Goal: Task Accomplishment & Management: Manage account settings

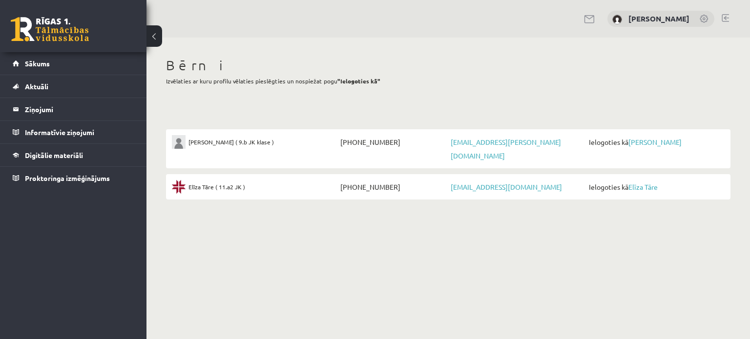
click at [408, 89] on div "Bērni Izvēlaties ar kuru profilu vēlaties pieslēgties un nospiežat pogu "Ielogo…" at bounding box center [448, 74] width 564 height 34
click at [647, 142] on link "[PERSON_NAME]" at bounding box center [654, 142] width 53 height 9
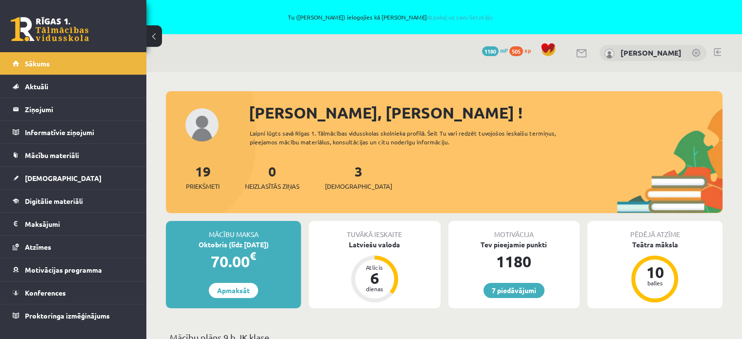
click at [694, 53] on link at bounding box center [697, 54] width 10 height 10
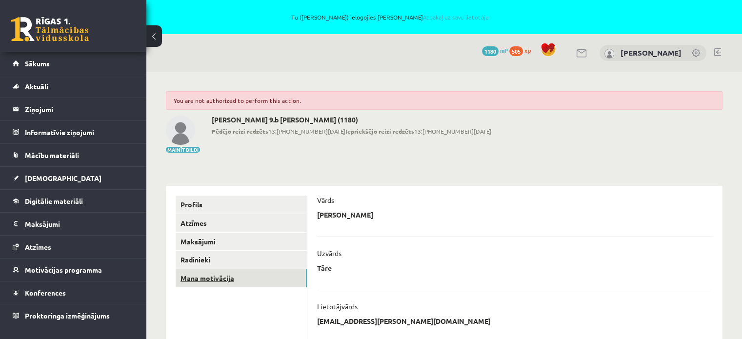
click at [281, 271] on link "Mana motivācija" at bounding box center [241, 278] width 131 height 18
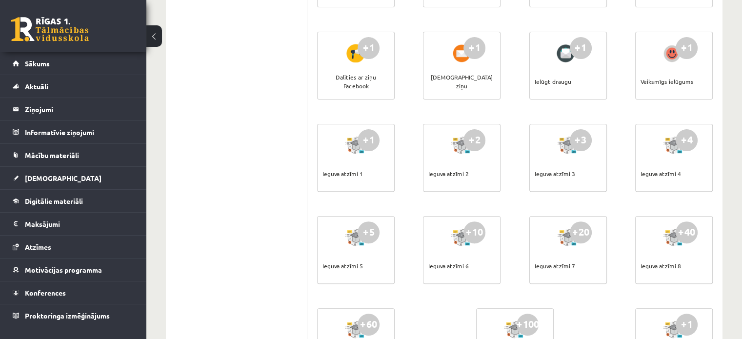
scroll to position [593, 0]
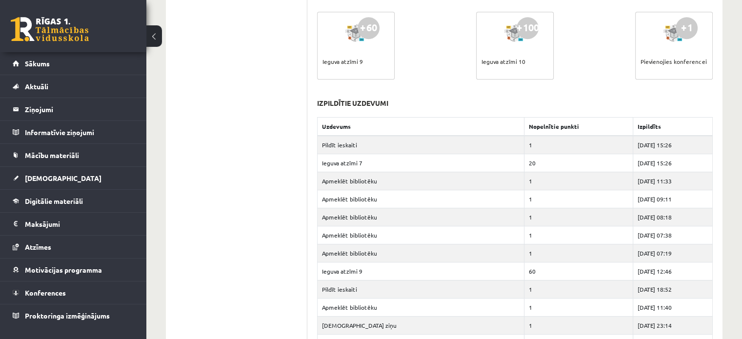
click at [336, 184] on td "Apmeklēt bibliotēku" at bounding box center [421, 181] width 207 height 18
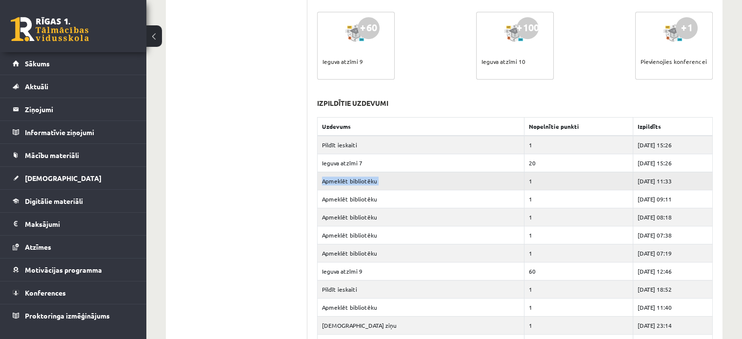
click at [336, 184] on td "Apmeklēt bibliotēku" at bounding box center [421, 181] width 207 height 18
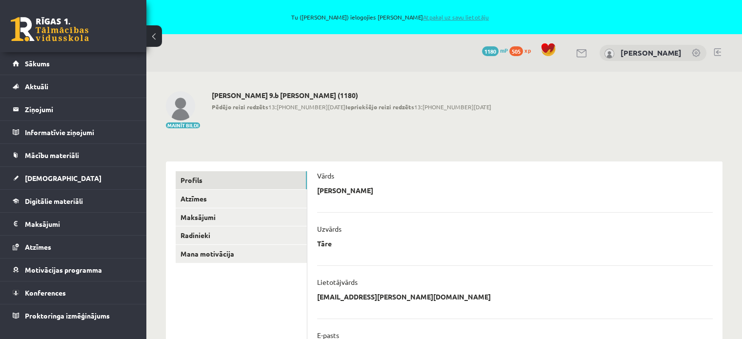
click at [425, 17] on link "Atpakaļ uz savu lietotāju" at bounding box center [456, 17] width 66 height 8
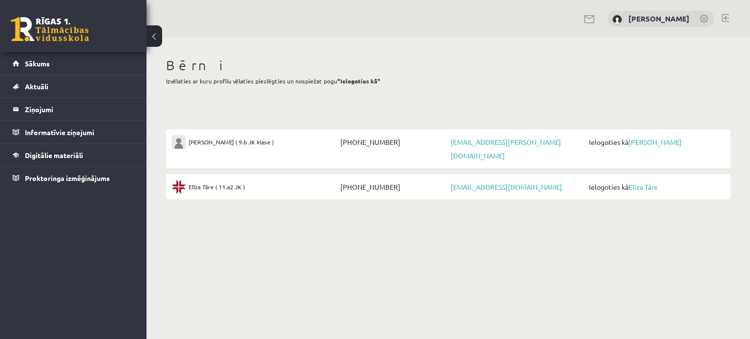
click at [392, 78] on p "Izvēlaties ar kuru profilu vēlaties pieslēgties un nospiežat pogu "Ielogoties k…" at bounding box center [448, 81] width 564 height 9
click at [642, 140] on link "[PERSON_NAME]" at bounding box center [654, 142] width 53 height 9
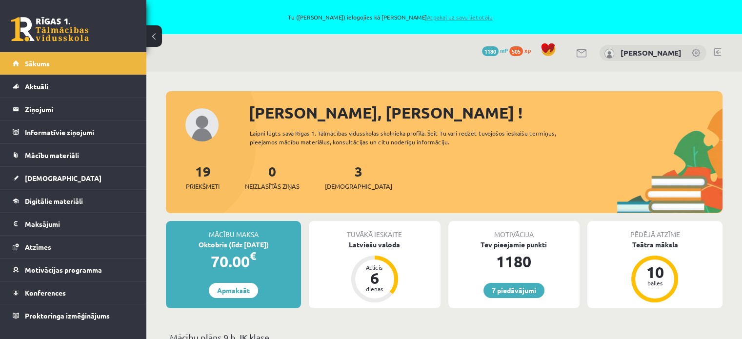
click at [433, 19] on link "Atpakaļ uz savu lietotāju" at bounding box center [459, 17] width 66 height 8
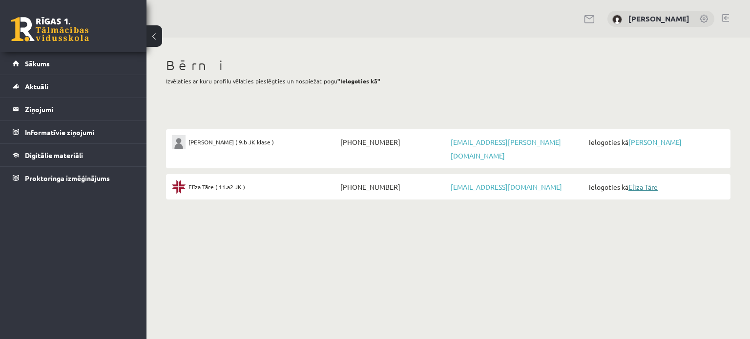
click at [645, 183] on link "Elīza Tāre" at bounding box center [642, 187] width 29 height 9
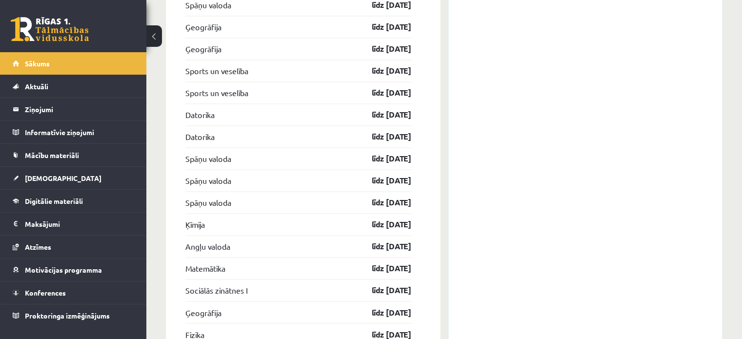
scroll to position [1562, 0]
click at [40, 177] on span "Ieskaites" at bounding box center [63, 178] width 77 height 9
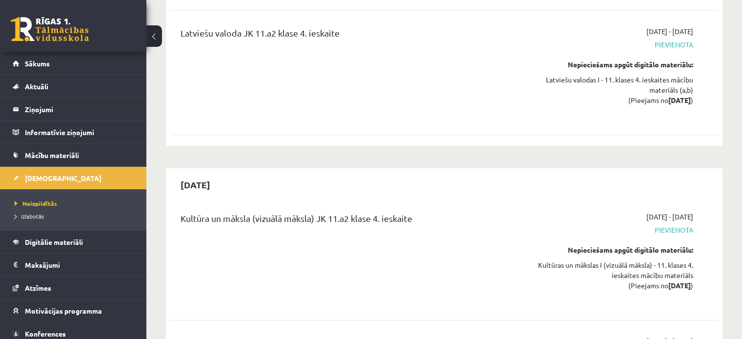
scroll to position [77, 0]
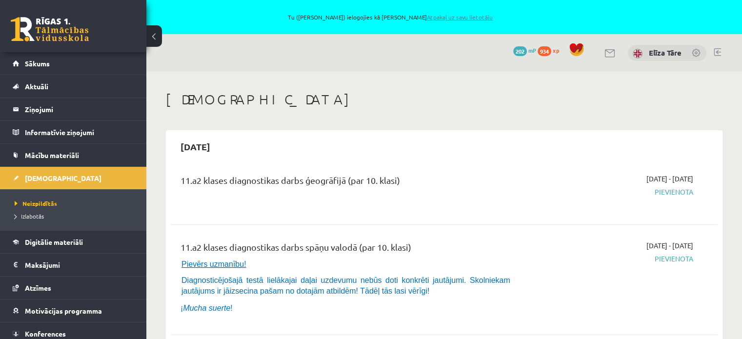
click at [427, 20] on link "Atpakaļ uz savu lietotāju" at bounding box center [459, 17] width 66 height 8
